Goal: Information Seeking & Learning: Learn about a topic

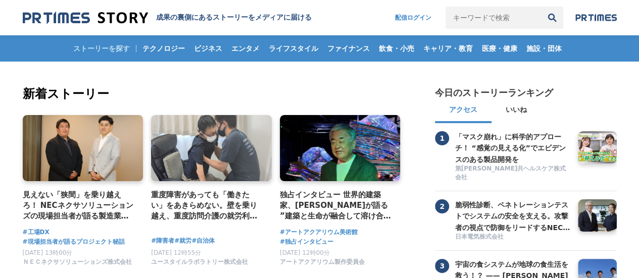
click at [467, 21] on input "キーワードで検索" at bounding box center [493, 18] width 95 height 22
click at [491, 18] on input "キーワードで検索" at bounding box center [493, 18] width 95 height 22
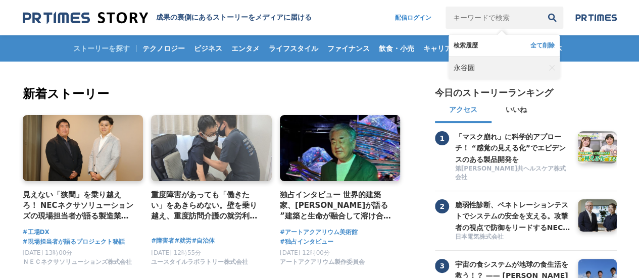
click at [464, 66] on span "永谷園" at bounding box center [464, 68] width 21 height 9
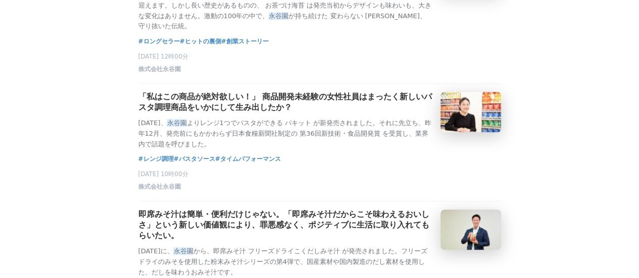
scroll to position [556, 0]
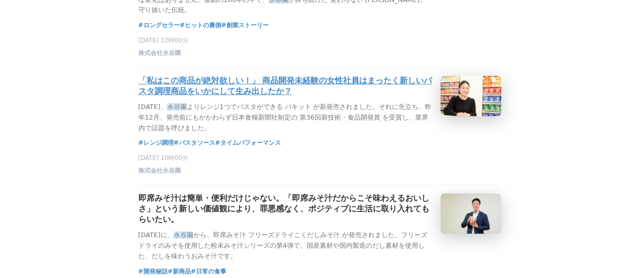
click at [354, 97] on h3 "「私はこの商品が絶対欲しい！」 商品開発未経験の女性社員はまったく新しいパスタ調理商品をいかにして生み出したか？" at bounding box center [285, 86] width 294 height 21
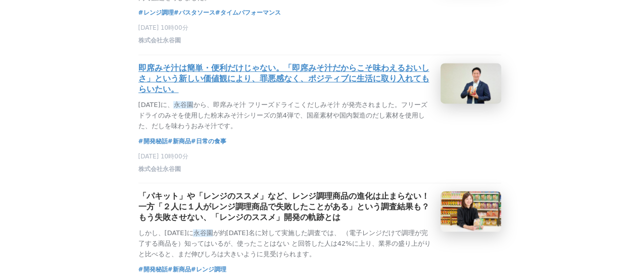
scroll to position [707, 0]
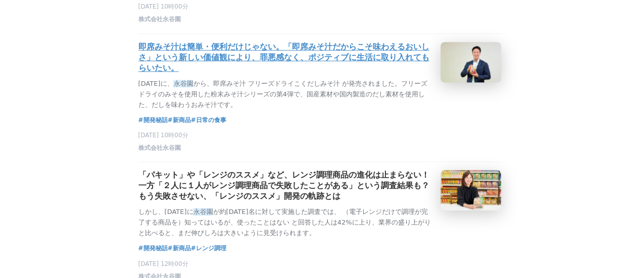
click at [289, 74] on h3 "即席みそ汁は簡単・便利だけじゃない。「即席みそ汁だからこそ味わえるおいしさ」という新しい価値観により、罪悪感なく、ポジティブに生活に取り入れてもらいたい。" at bounding box center [285, 58] width 294 height 32
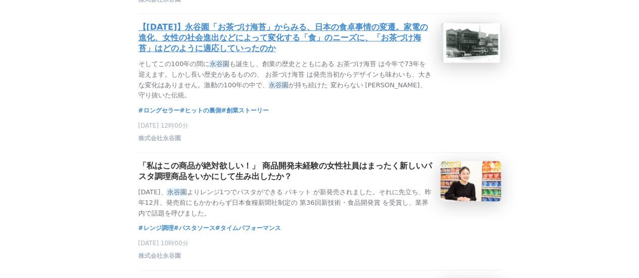
scroll to position [455, 0]
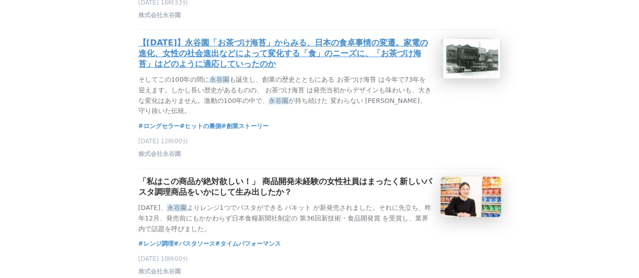
click at [283, 64] on h3 "【[DATE]】永谷園「お茶づけ海苔」からみる、日本の食卓事情の変遷。家電の進化、女性の社会進出などによって変化する「食」のニーズに、「お茶づけ海苔」はどのよ…" at bounding box center [285, 54] width 294 height 32
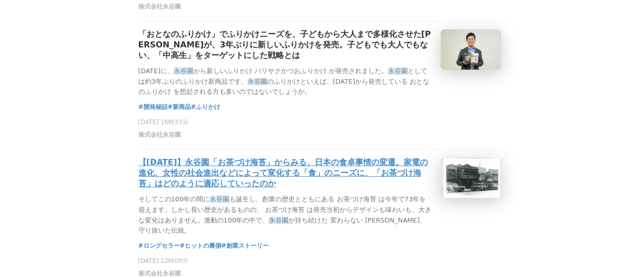
scroll to position [253, 0]
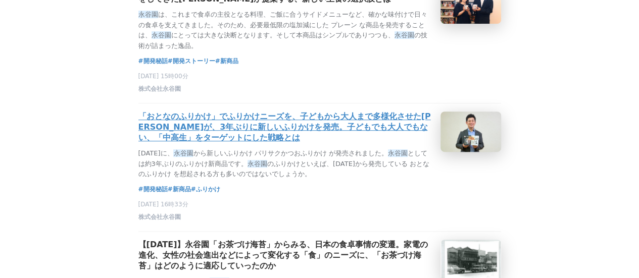
click at [248, 131] on h3 "「おとなのふりかけ」でふりかけニーズを、子どもから大人まで多様化させた永谷園が、3年ぶりに新しいふりかけを発売。子どもでも大人でもない、「中高生」をターゲット…" at bounding box center [285, 128] width 294 height 32
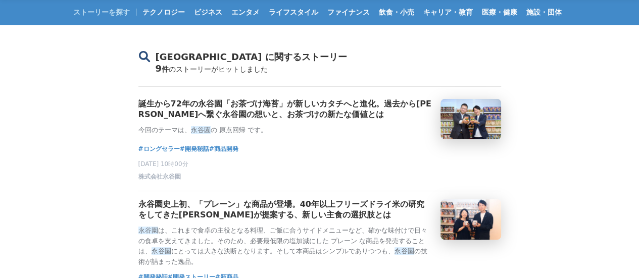
scroll to position [0, 0]
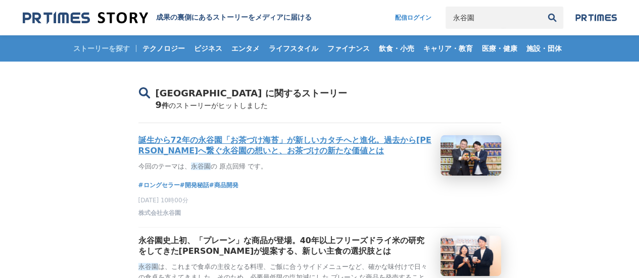
click at [276, 141] on h3 "誕生から72年の永谷園「お茶づけ海苔」が新しいカタチへと進化。過去から[PERSON_NAME]へ繋ぐ永谷園の想いと、お茶づけの新たな価値とは" at bounding box center [285, 145] width 294 height 21
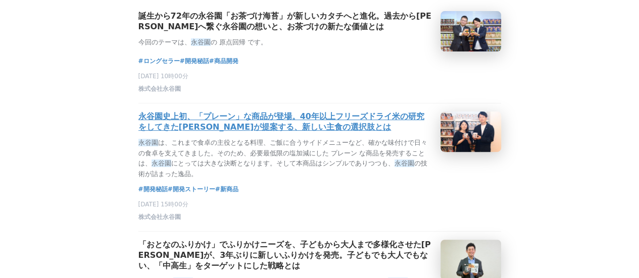
scroll to position [152, 0]
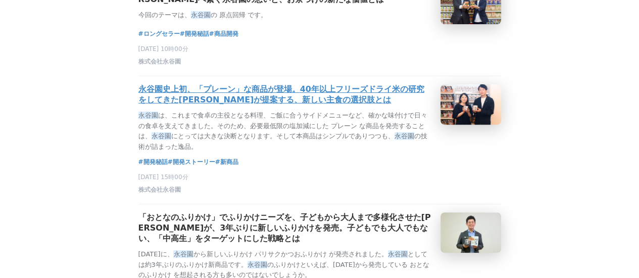
click at [171, 92] on h3 "永谷園史上初、「プレーン」な商品が登場。40年以上フリーズドライ米の研究をしてきた[PERSON_NAME]が提案する、新しい主食の選択肢とは" at bounding box center [285, 94] width 294 height 21
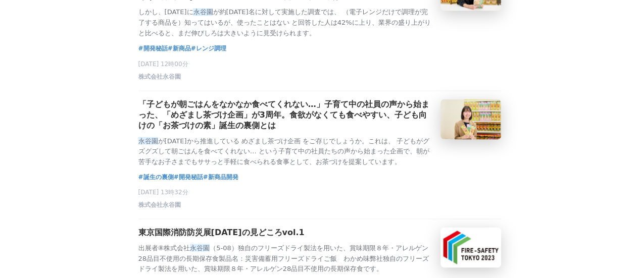
scroll to position [909, 0]
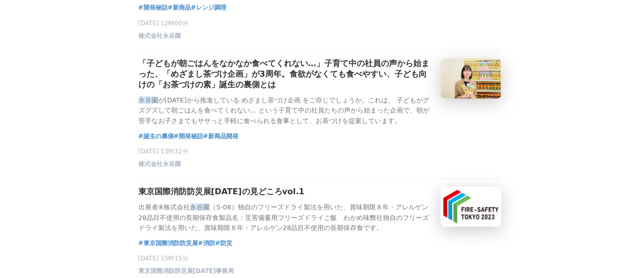
scroll to position [1010, 0]
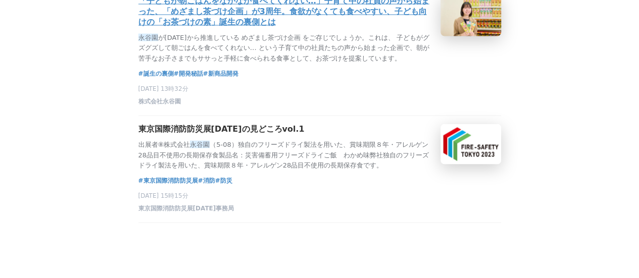
click at [226, 28] on h3 "「子どもが朝ごはんをなかなか食べてくれない…」子育て中の社員の声から始まった、「めざまし茶づけ企画」が3周年。食欲がなくても食べやすい、子ども向けの「お茶づけ…" at bounding box center [285, 12] width 294 height 32
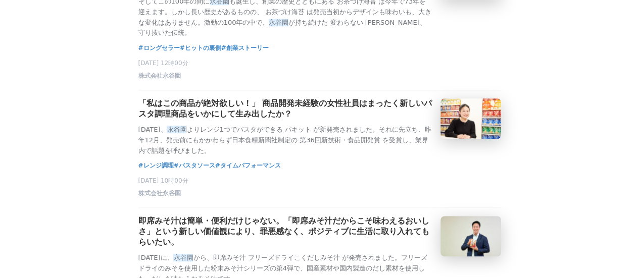
scroll to position [556, 0]
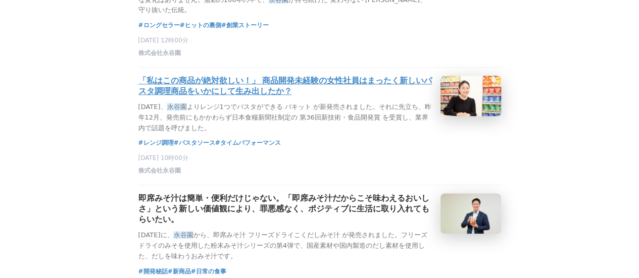
click at [241, 97] on h3 "「私はこの商品が絶対欲しい！」 商品開発未経験の女性社員はまったく新しいパスタ調理商品をいかにして生み出したか？" at bounding box center [285, 86] width 294 height 21
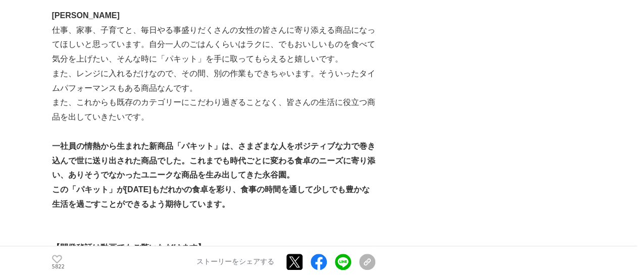
scroll to position [4395, 0]
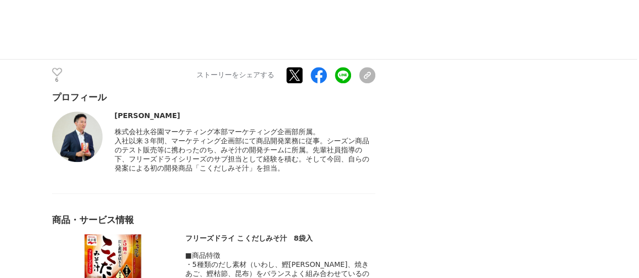
scroll to position [2375, 0]
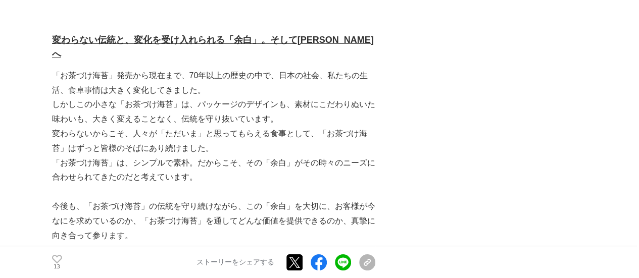
scroll to position [3760, 0]
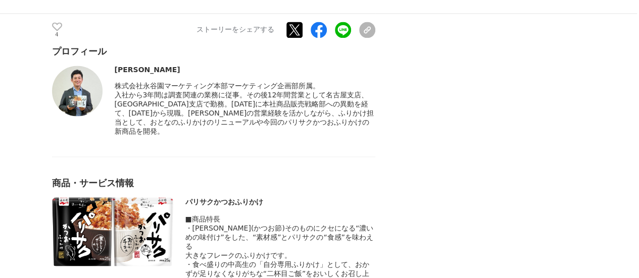
scroll to position [2577, 0]
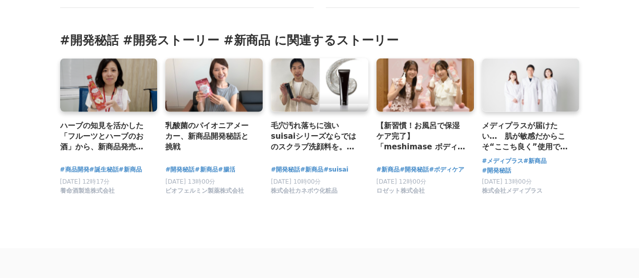
scroll to position [6798, 0]
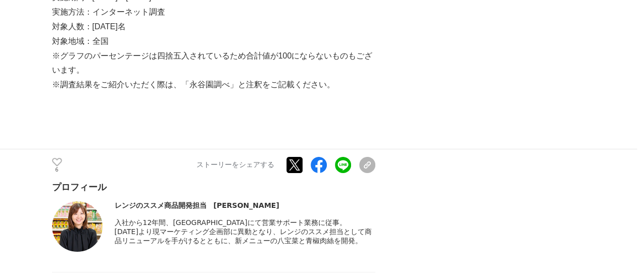
scroll to position [3569, 0]
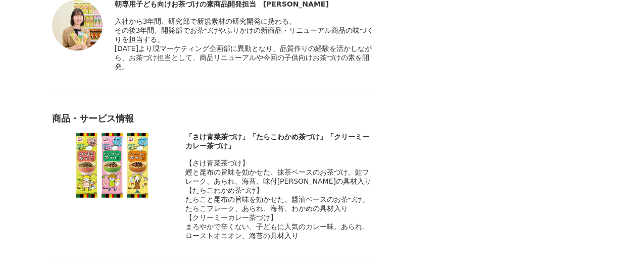
scroll to position [3772, 0]
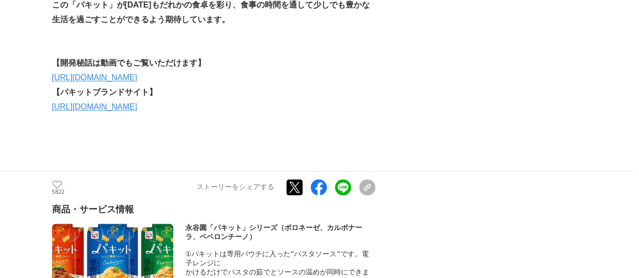
scroll to position [4345, 0]
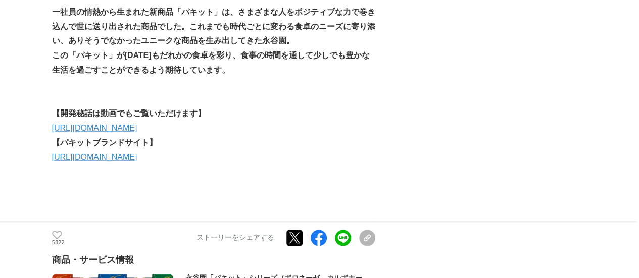
click at [137, 124] on link "[URL][DOMAIN_NAME]" at bounding box center [94, 128] width 85 height 9
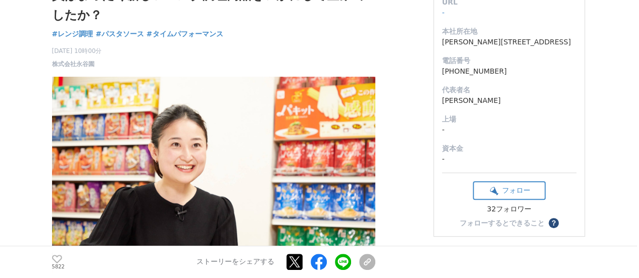
scroll to position [0, 0]
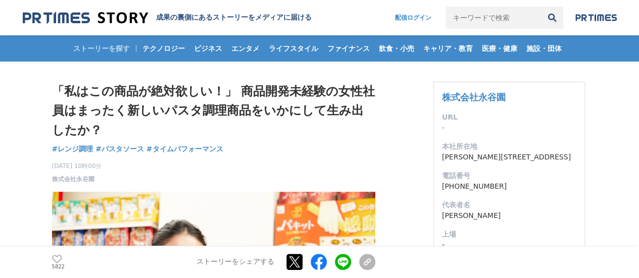
click at [500, 21] on input "キーワードで検索" at bounding box center [493, 18] width 95 height 22
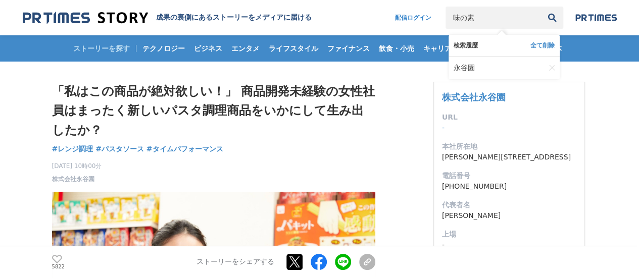
type input "味の素"
click at [541, 7] on button "検索" at bounding box center [552, 18] width 22 height 22
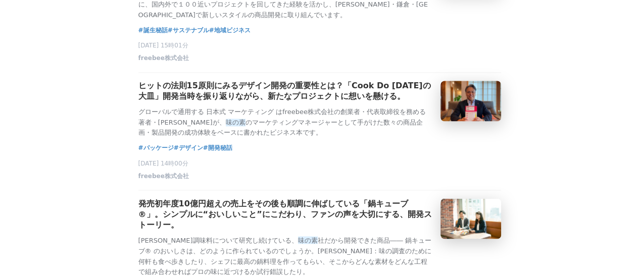
scroll to position [808, 0]
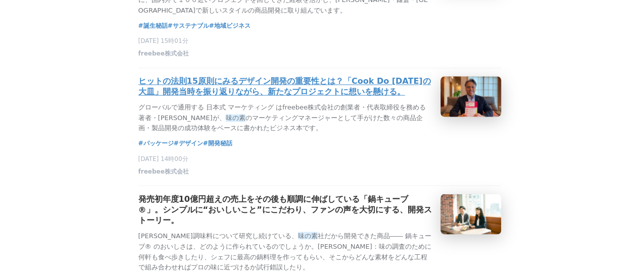
click at [283, 98] on h3 "ヒットの法則15原則にみるデザイン開発の重要性とは？「Cook Do [DATE]の大皿」開発当時を振り返りながら、新たなプロジェクトに想いを懸ける。" at bounding box center [285, 86] width 294 height 21
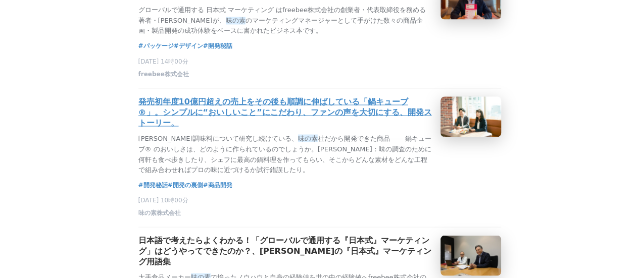
scroll to position [960, 0]
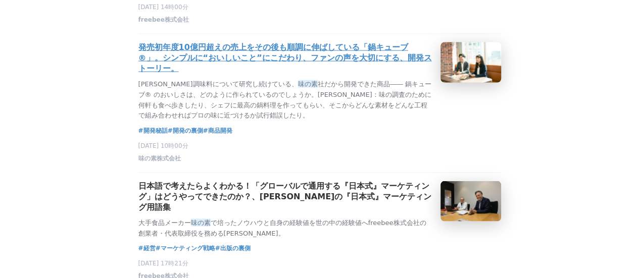
click at [271, 74] on h3 "発売初年度10億円超えの売上をその後も順調に伸ばしている「鍋キューブ®」。シンプルに“おいしいこと”にこだわり、ファンの声を大切にする、開発ストーリー。" at bounding box center [285, 58] width 294 height 32
click at [182, 74] on h3 "発売初年度10億円超えの売上をその後も順調に伸ばしている「鍋キューブ®」。シンプルに“おいしいこと”にこだわり、ファンの声を大切にする、開発ストーリー。" at bounding box center [285, 58] width 294 height 32
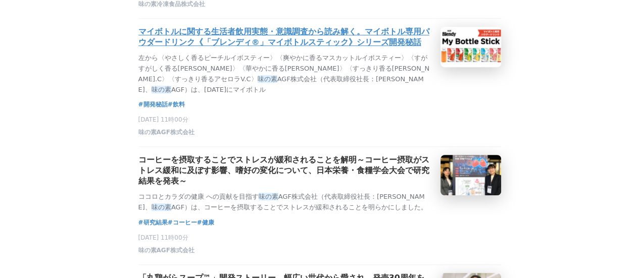
scroll to position [404, 0]
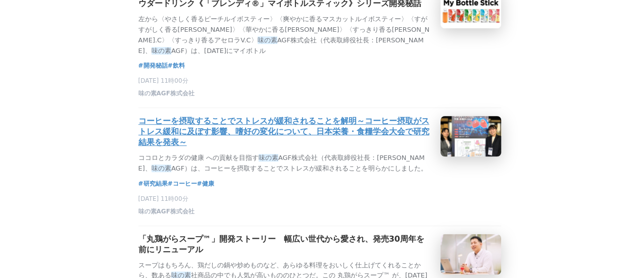
click at [241, 148] on h3 "コーヒーを摂取することでストレスが緩和されることを解明～コーヒー摂取がストレス緩和に及ぼす影響、嗜好の変化について、日本栄養・食糧学会大会で研究結果を発表～" at bounding box center [285, 132] width 294 height 32
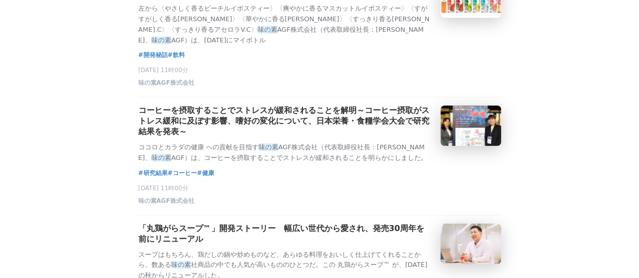
scroll to position [354, 0]
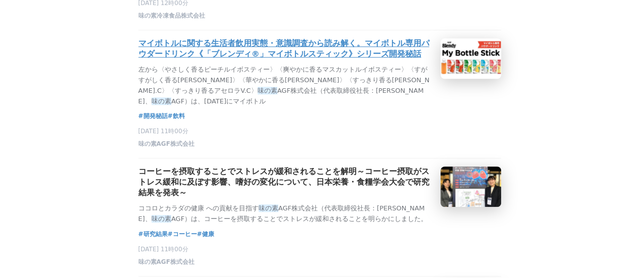
click at [243, 60] on h3 "マイボトルに関する生活者飲用実態・意識調査から読み解く。マイボトル専用パウダードリンク《「ブレンディ®」マイボトルスティック》シリーズ開発秘話" at bounding box center [285, 48] width 294 height 21
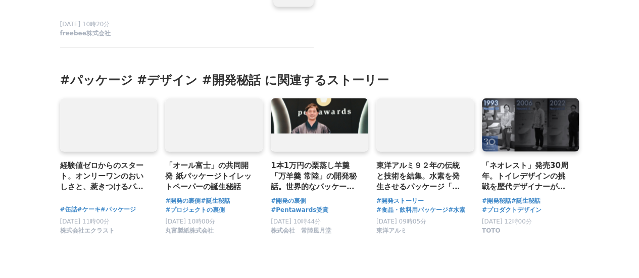
scroll to position [6820, 0]
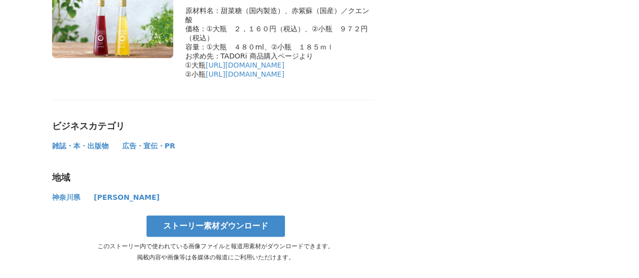
scroll to position [6063, 0]
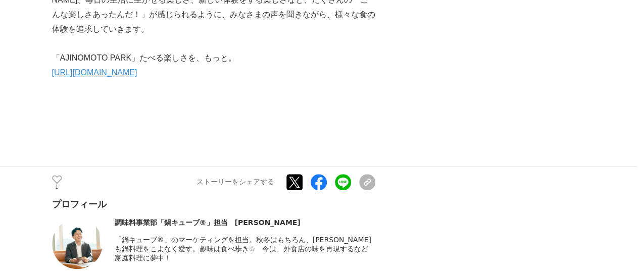
scroll to position [4294, 0]
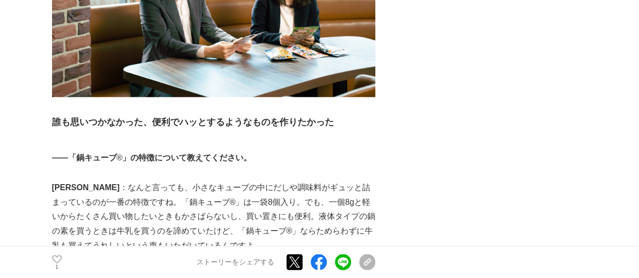
drag, startPoint x: 322, startPoint y: 117, endPoint x: 294, endPoint y: -61, distance: 180.1
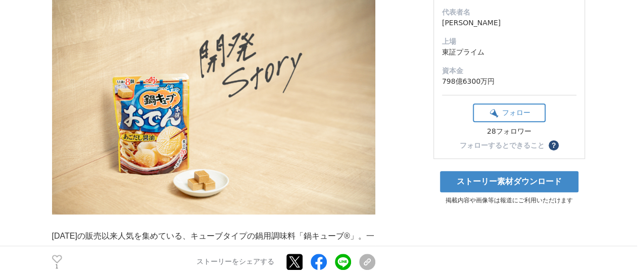
scroll to position [0, 0]
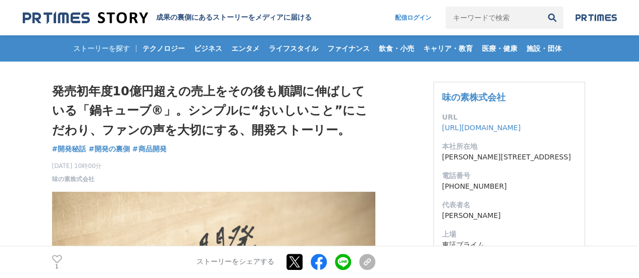
drag, startPoint x: 115, startPoint y: 249, endPoint x: 132, endPoint y: -61, distance: 310.7
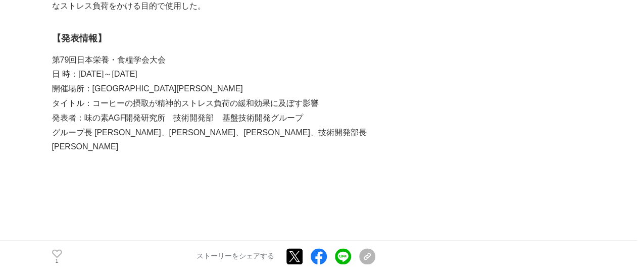
scroll to position [2394, 0]
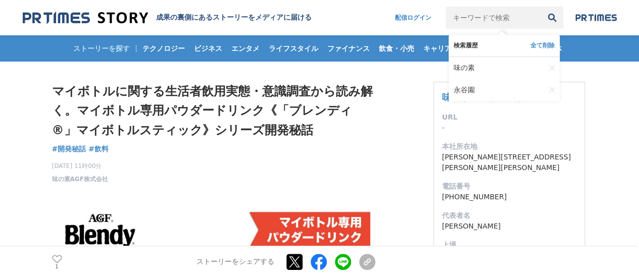
click at [492, 14] on input "キーワードで検索" at bounding box center [493, 18] width 95 height 22
type input "キリン"
click at [559, 12] on button "検索" at bounding box center [552, 18] width 22 height 22
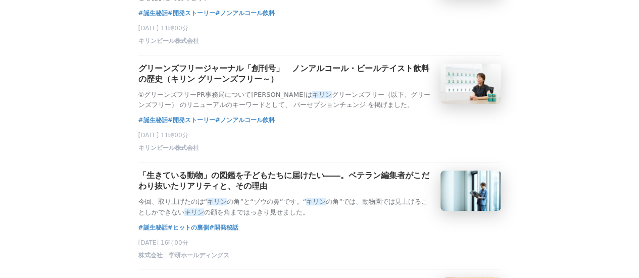
scroll to position [253, 0]
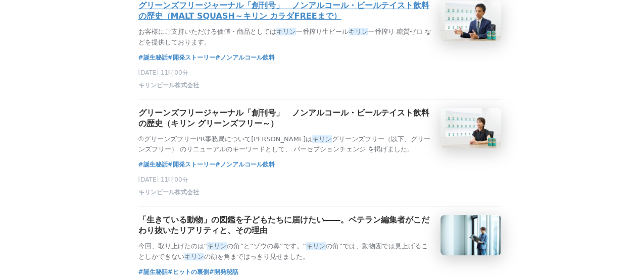
click at [201, 22] on h3 "グリーンズフリージャーナル「創刊号」　ノンアルコール・ビールテイスト飲料の歴史（MALT SQUASH～キリン カラダFREEまで）" at bounding box center [285, 11] width 294 height 21
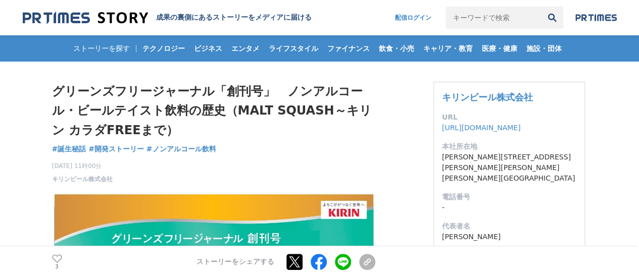
click at [490, 19] on input "キーワードで検索" at bounding box center [493, 18] width 95 height 22
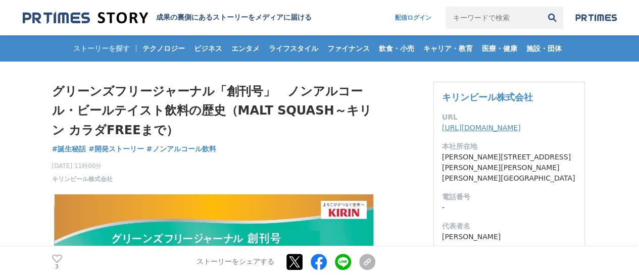
click at [490, 132] on link "https://www.kirinholdings.com/jp/profile/organization/kirinbrewery/" at bounding box center [481, 128] width 79 height 8
click at [465, 19] on input "キーワードで検索" at bounding box center [493, 18] width 95 height 22
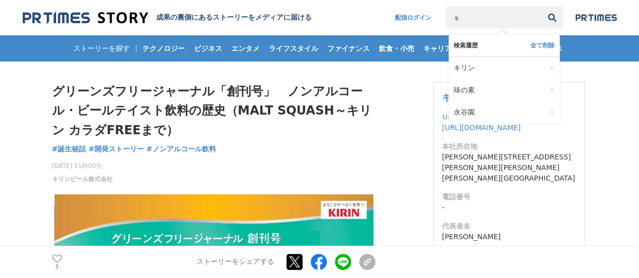
type input "さ"
type input "アサヒボール"
click at [541, 7] on button "検索" at bounding box center [552, 18] width 22 height 22
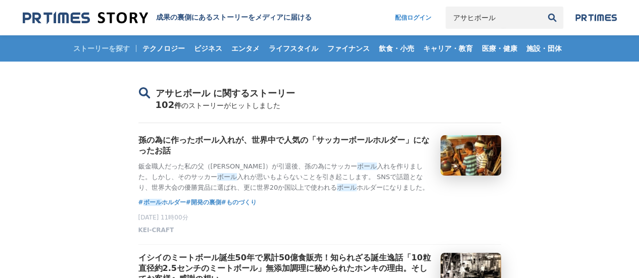
click at [472, 18] on input "アサヒボール" at bounding box center [493, 18] width 95 height 22
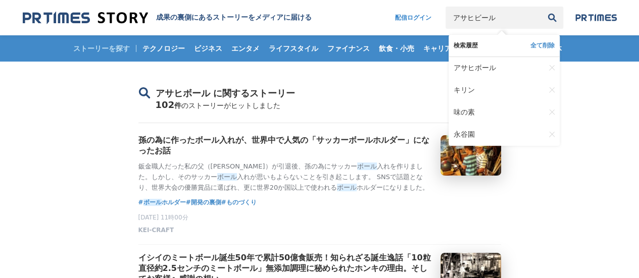
type input "アサヒビール"
click at [541, 7] on button "検索" at bounding box center [552, 18] width 22 height 22
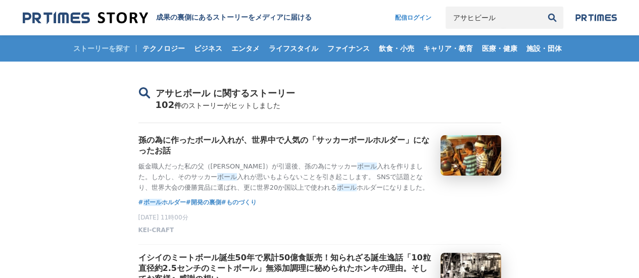
click at [523, 19] on input "アサヒビール" at bounding box center [493, 18] width 95 height 22
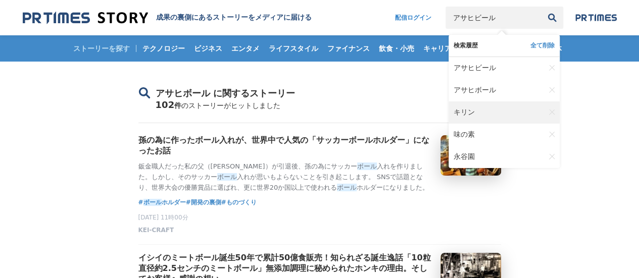
click at [464, 113] on span "キリン" at bounding box center [464, 112] width 21 height 9
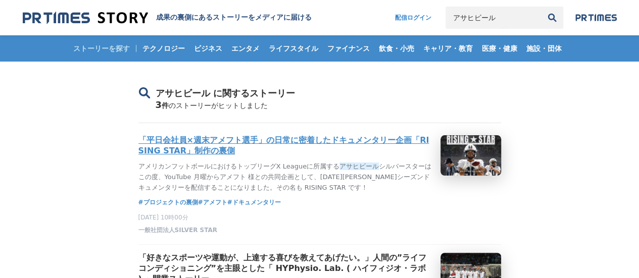
click at [257, 140] on h3 "「平日会社員×週末アメフト選手」の日常に密着したドキュメンタリー企画「RISING STAR」制作の裏側" at bounding box center [285, 145] width 294 height 21
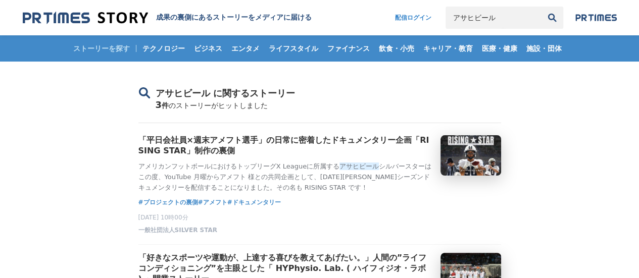
click at [355, 104] on div "3 件 のストーリーがヒットしました" at bounding box center [319, 112] width 363 height 24
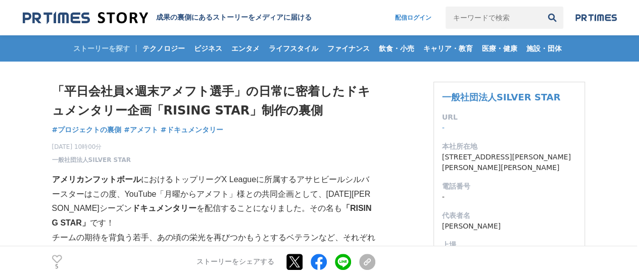
drag, startPoint x: 140, startPoint y: 151, endPoint x: 170, endPoint y: -61, distance: 214.3
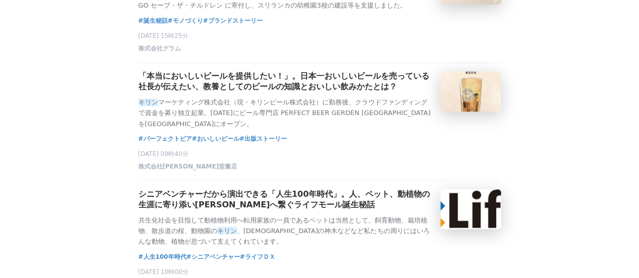
scroll to position [909, 0]
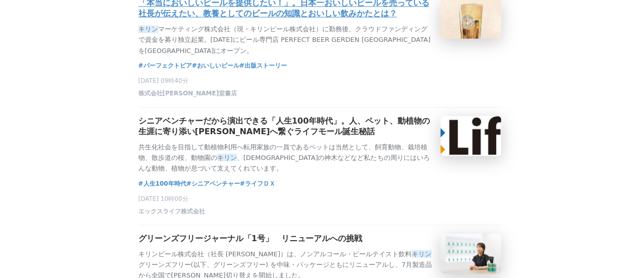
click at [346, 19] on h3 "「本当においしいビールを提供したい！」。日本一おいしいビールを売っている社長が伝えたい、教養としてのビールの知識とおいしい飲みかたとは？" at bounding box center [285, 8] width 294 height 21
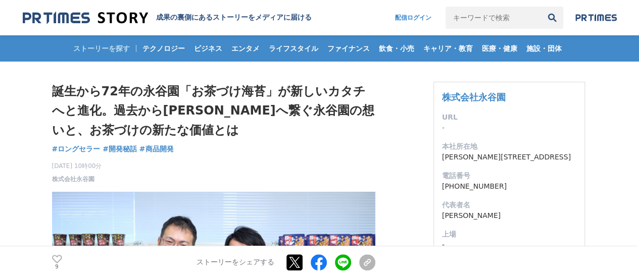
click at [499, 19] on input "キーワードで検索" at bounding box center [493, 18] width 95 height 22
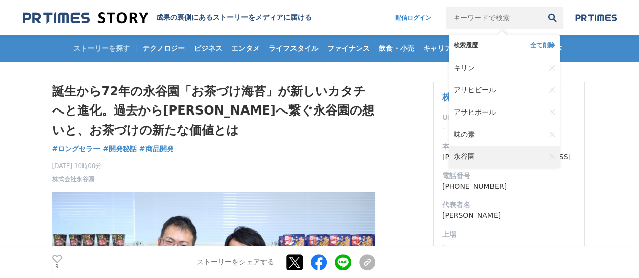
click at [473, 155] on link "永谷園" at bounding box center [499, 157] width 91 height 22
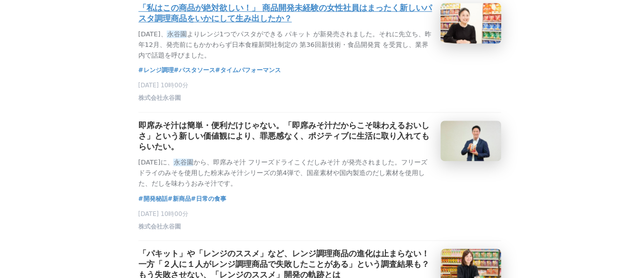
scroll to position [606, 0]
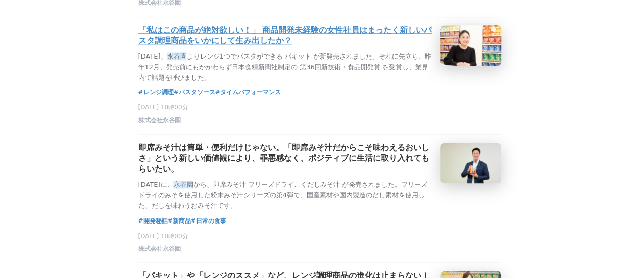
click at [366, 46] on h3 "「私はこの商品が絶対欲しい！」 商品開発未経験の女性社員はまったく新しいパスタ調理商品をいかにして生み出したか？" at bounding box center [285, 35] width 294 height 21
